Goal: Information Seeking & Learning: Find specific fact

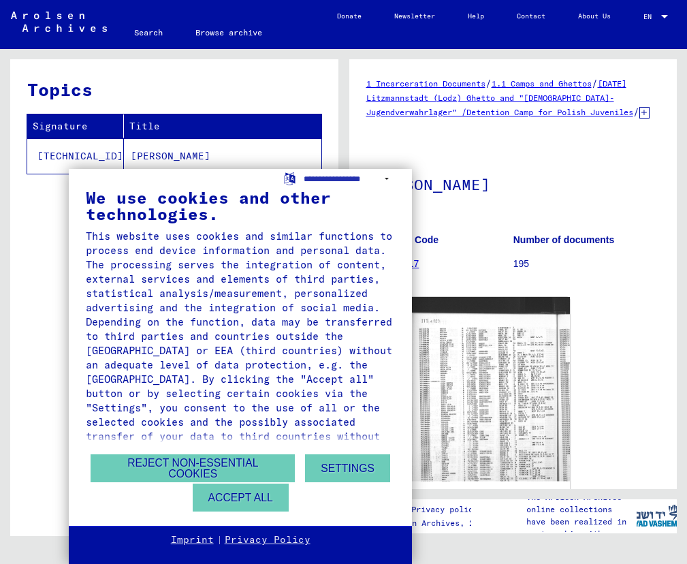
click at [258, 496] on button "Accept all" at bounding box center [241, 497] width 96 height 28
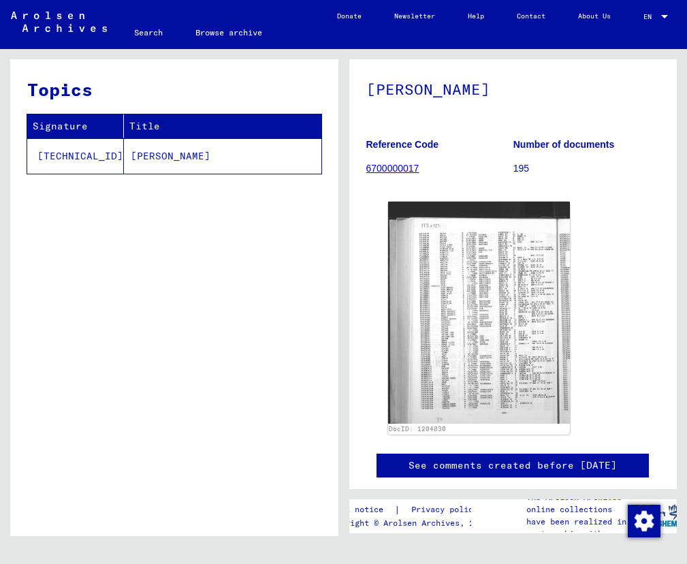
scroll to position [208, 0]
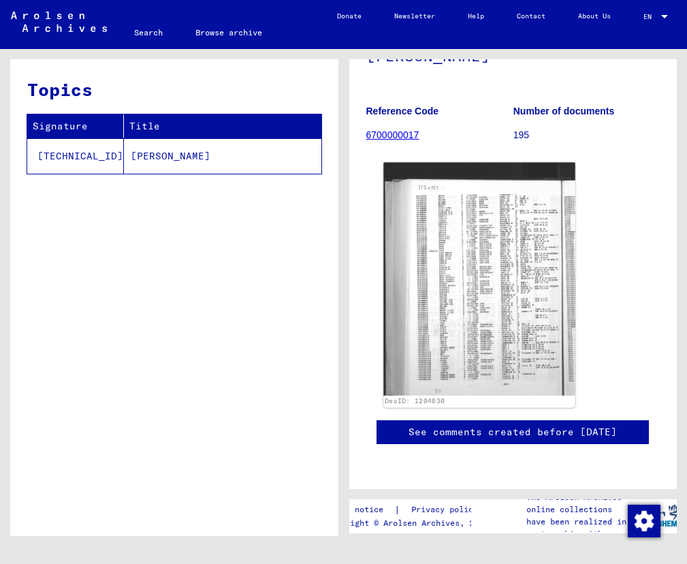
click at [540, 228] on img at bounding box center [478, 278] width 191 height 233
click at [496, 229] on img at bounding box center [478, 278] width 191 height 233
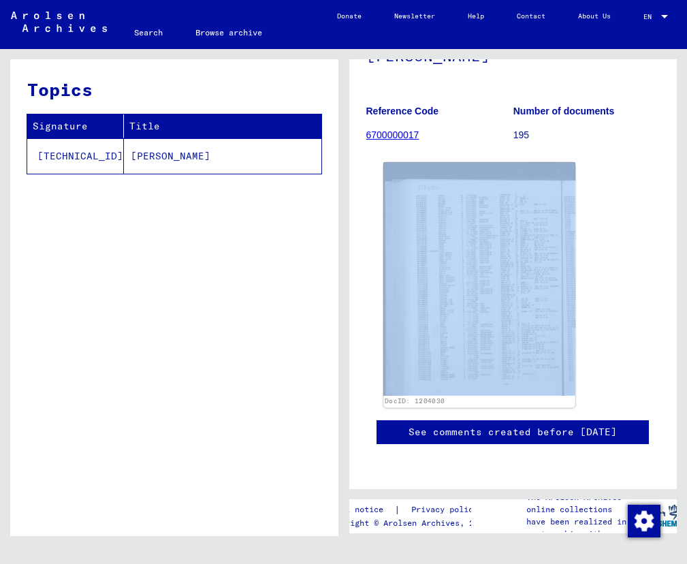
click at [496, 229] on img at bounding box center [478, 278] width 191 height 233
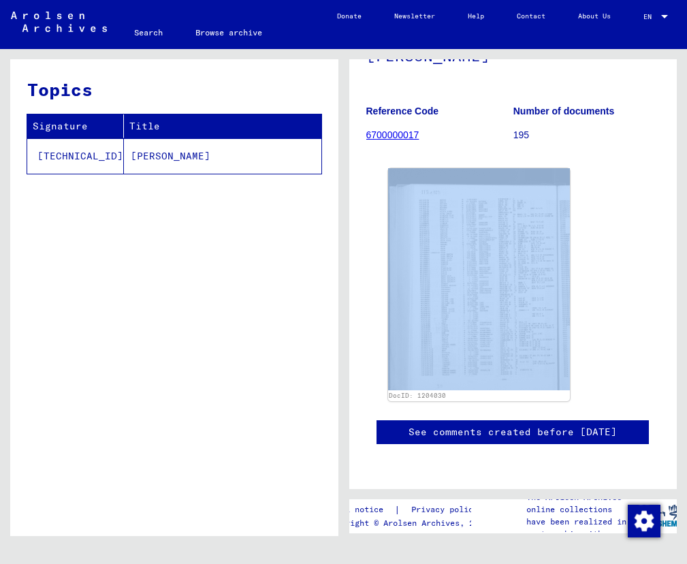
click at [610, 229] on div "DocID: 1204030" at bounding box center [513, 285] width 261 height 244
click at [611, 184] on div "DocID: 1204030" at bounding box center [513, 285] width 261 height 244
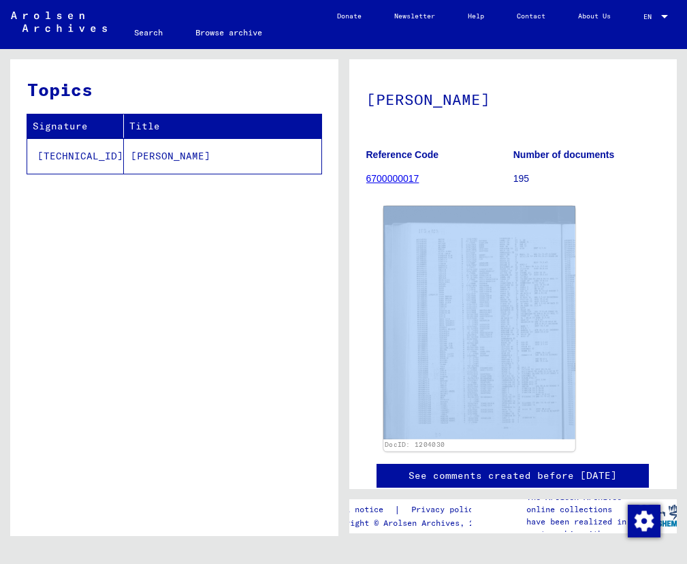
click at [498, 244] on img at bounding box center [478, 322] width 191 height 233
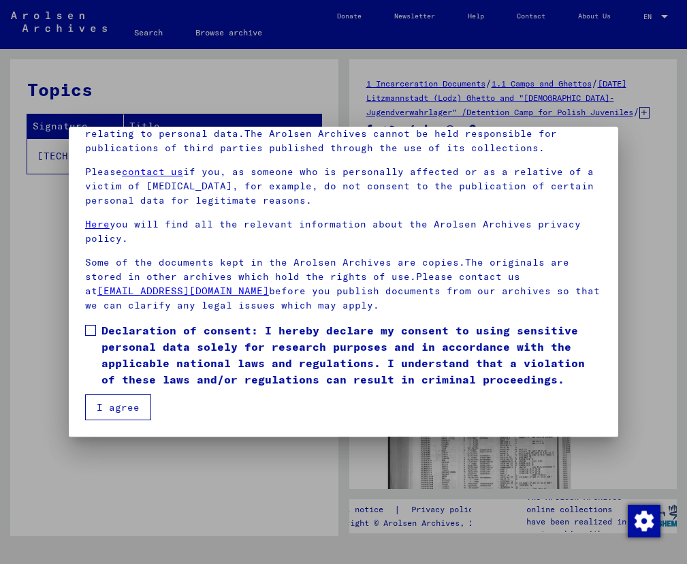
scroll to position [125, 0]
click at [125, 403] on button "I agree" at bounding box center [118, 407] width 66 height 26
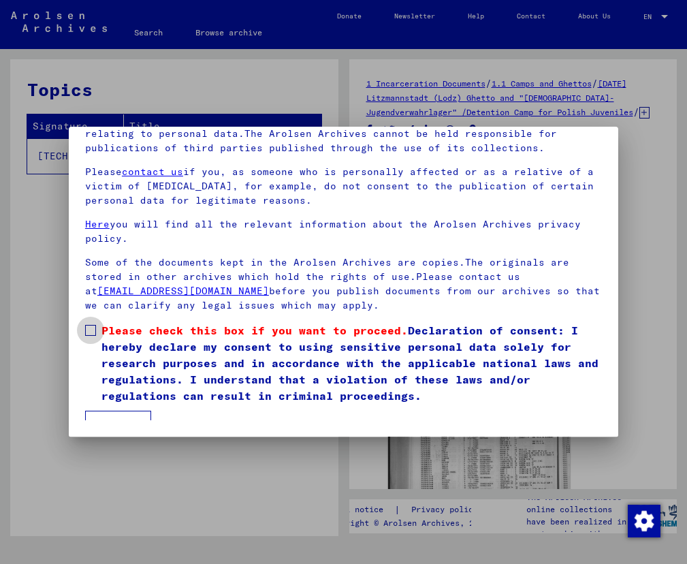
click at [95, 325] on span at bounding box center [90, 330] width 11 height 11
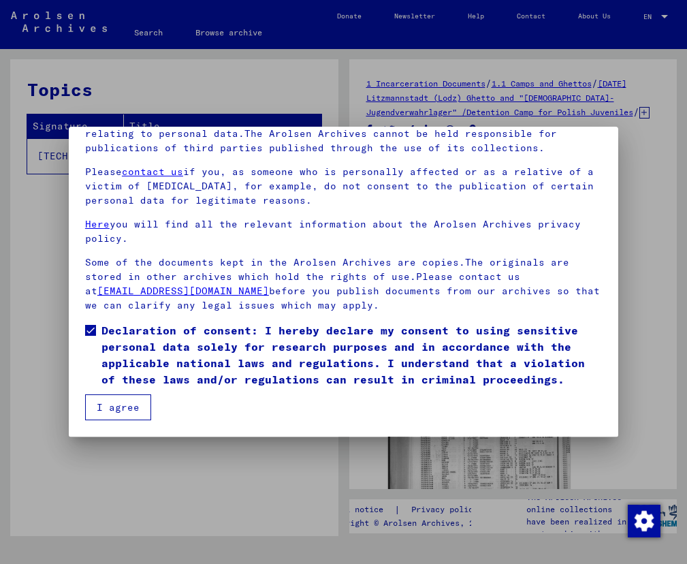
click at [112, 403] on button "I agree" at bounding box center [118, 407] width 66 height 26
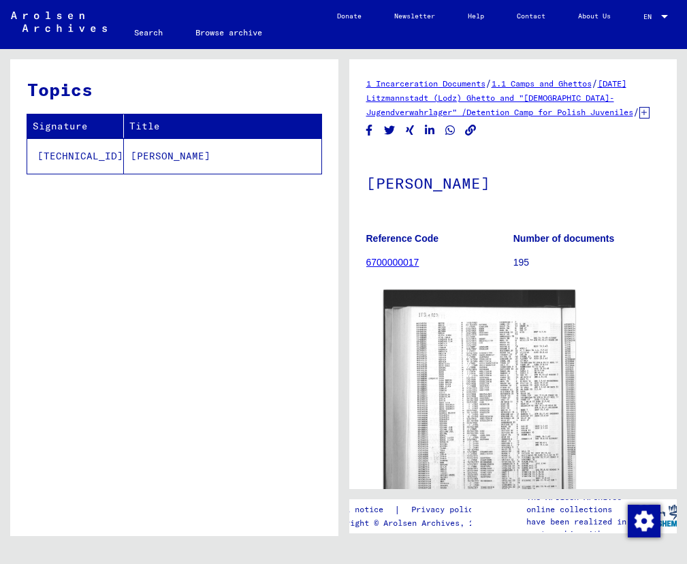
click at [534, 391] on img at bounding box center [478, 406] width 191 height 233
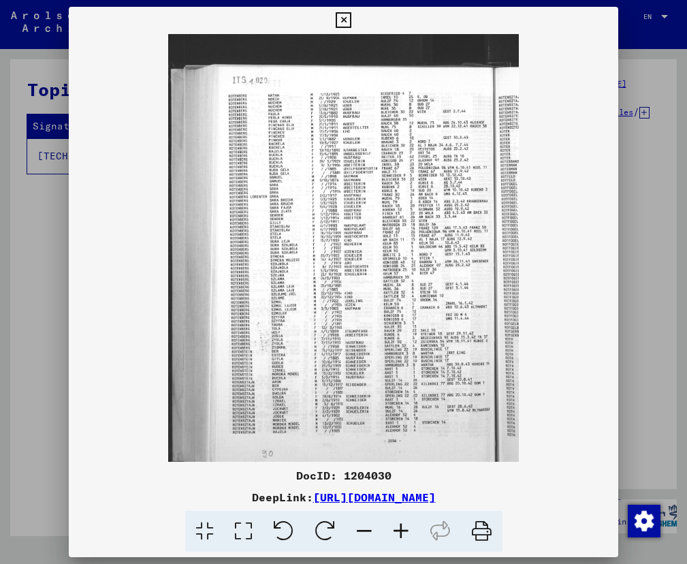
scroll to position [0, 0]
drag, startPoint x: 588, startPoint y: 494, endPoint x: 174, endPoint y: 496, distance: 414.0
click at [174, 496] on div "DeepLink: [URL][DOMAIN_NAME]" at bounding box center [343, 497] width 549 height 16
copy link "[URL][DOMAIN_NAME]"
click at [609, 314] on img at bounding box center [343, 248] width 549 height 428
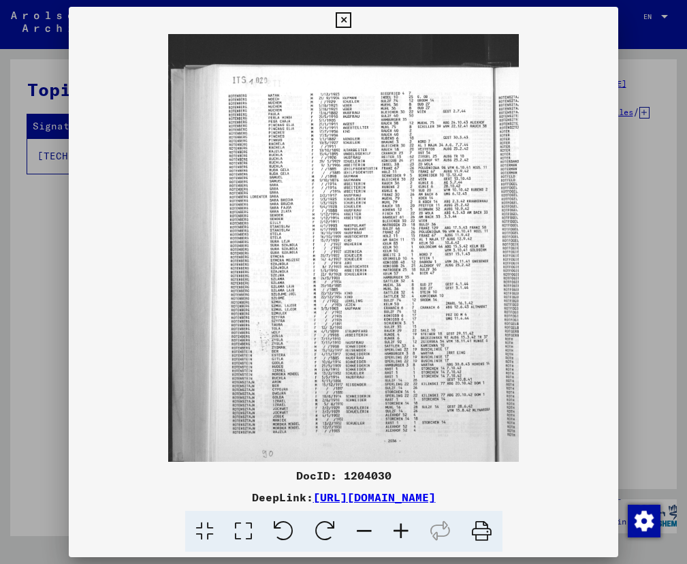
click at [653, 413] on div at bounding box center [343, 282] width 687 height 564
